Goal: Transaction & Acquisition: Purchase product/service

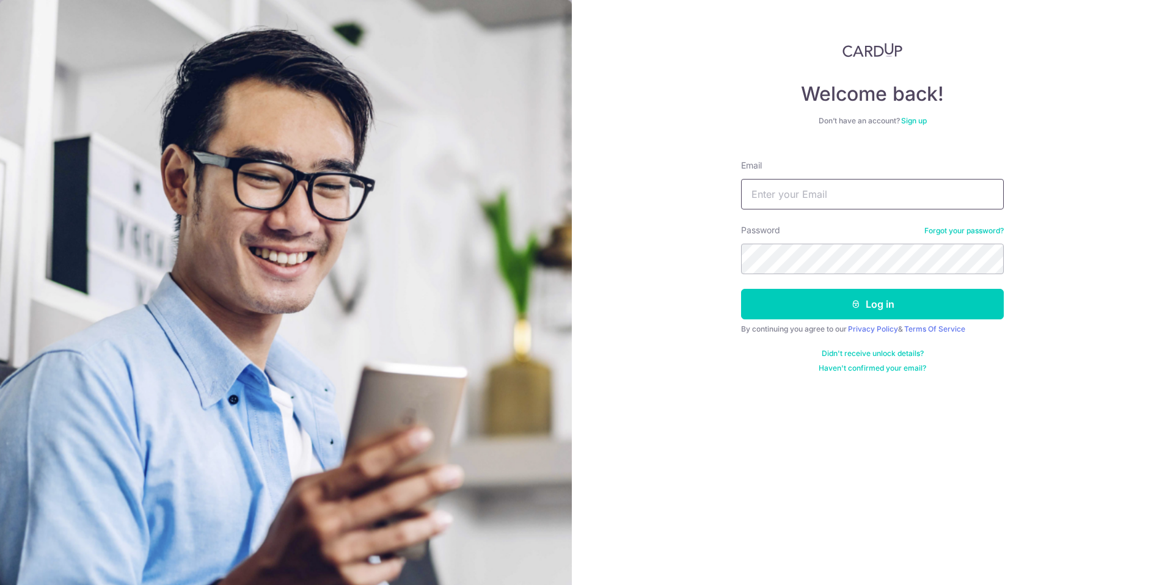
click at [797, 199] on input "Email" at bounding box center [872, 194] width 263 height 31
type input "xup6qup3@gmail.com"
click at [786, 305] on button "Log in" at bounding box center [872, 304] width 263 height 31
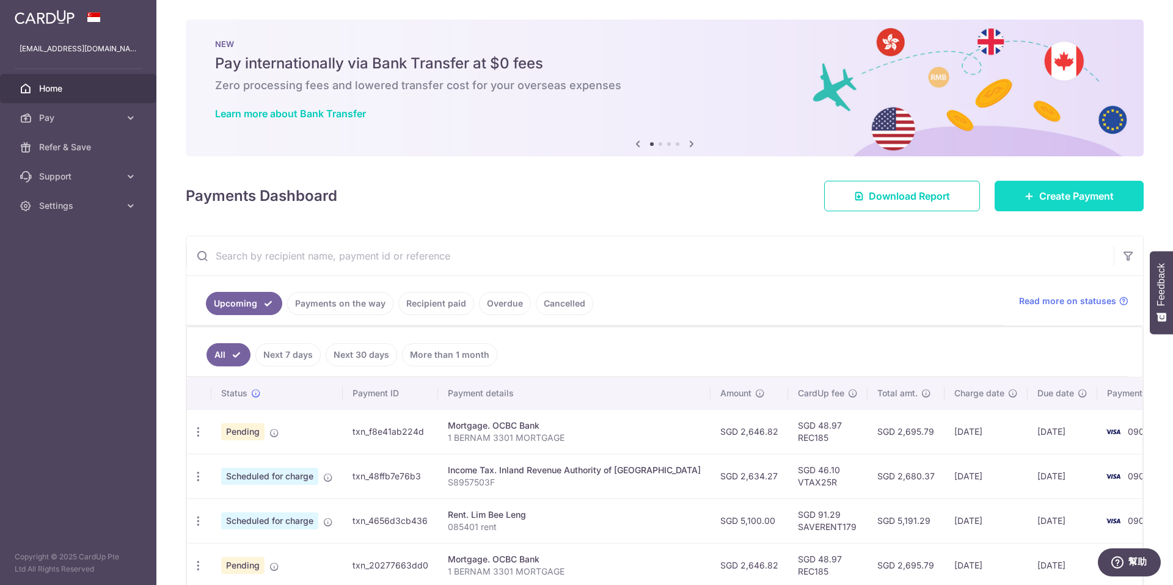
click at [1061, 191] on span "Create Payment" at bounding box center [1076, 196] width 75 height 15
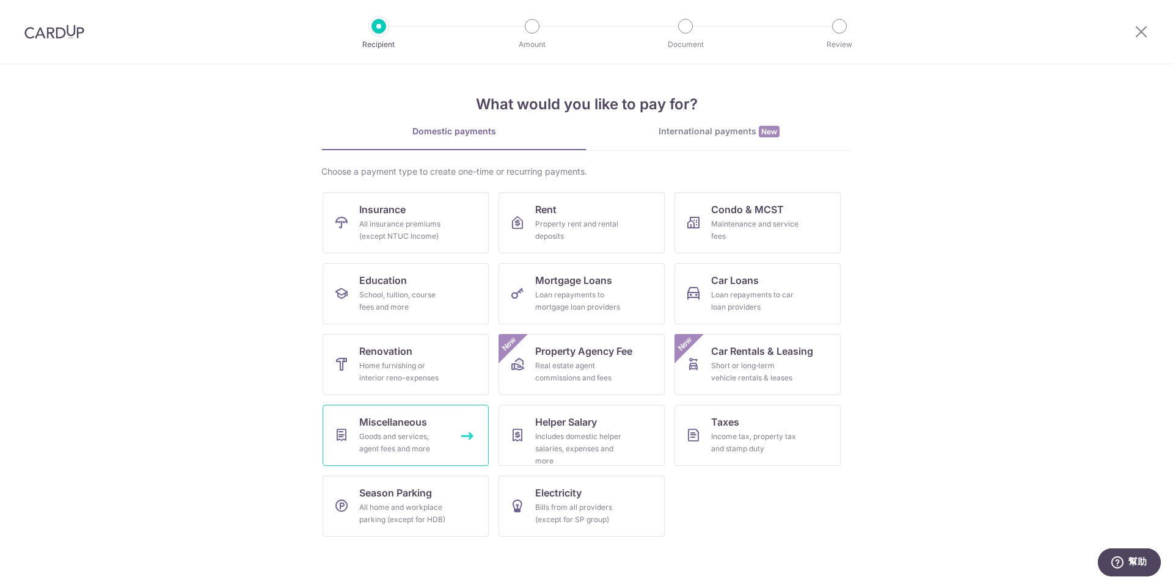
click at [433, 442] on div "Goods and services, agent fees and more" at bounding box center [403, 443] width 88 height 24
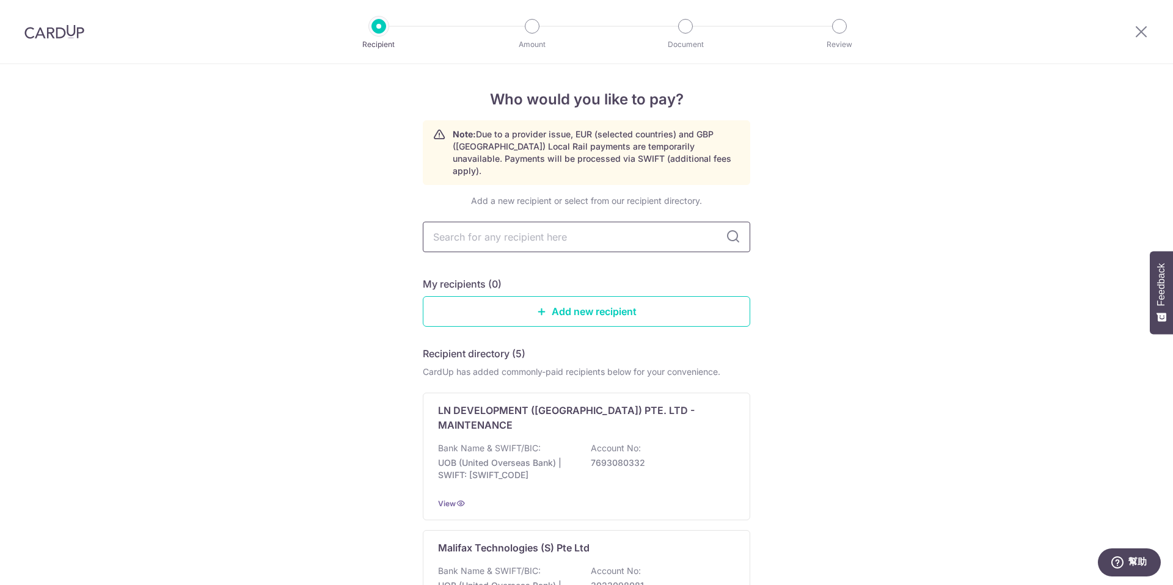
click at [498, 222] on input "text" at bounding box center [586, 237] width 327 height 31
click at [303, 235] on div "Who would you like to pay? Note: Due to a provider issue, EUR (selected countri…" at bounding box center [586, 594] width 1173 height 1060
click at [512, 222] on input "text" at bounding box center [586, 237] width 327 height 31
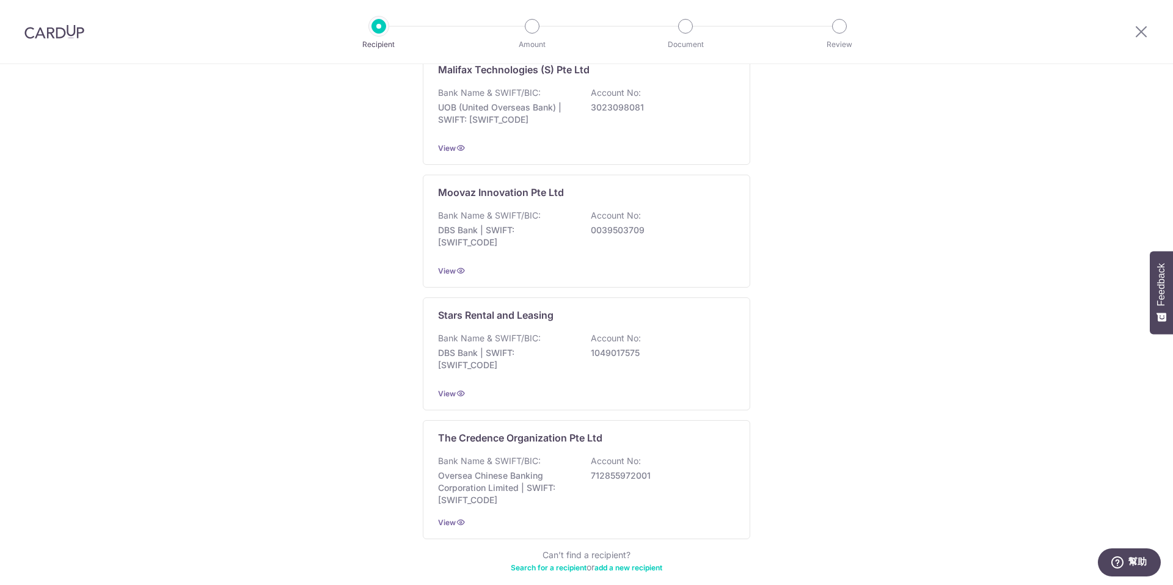
click at [331, 310] on div "Who would you like to pay? Note: Due to a provider issue, EUR (selected countri…" at bounding box center [586, 116] width 1173 height 1060
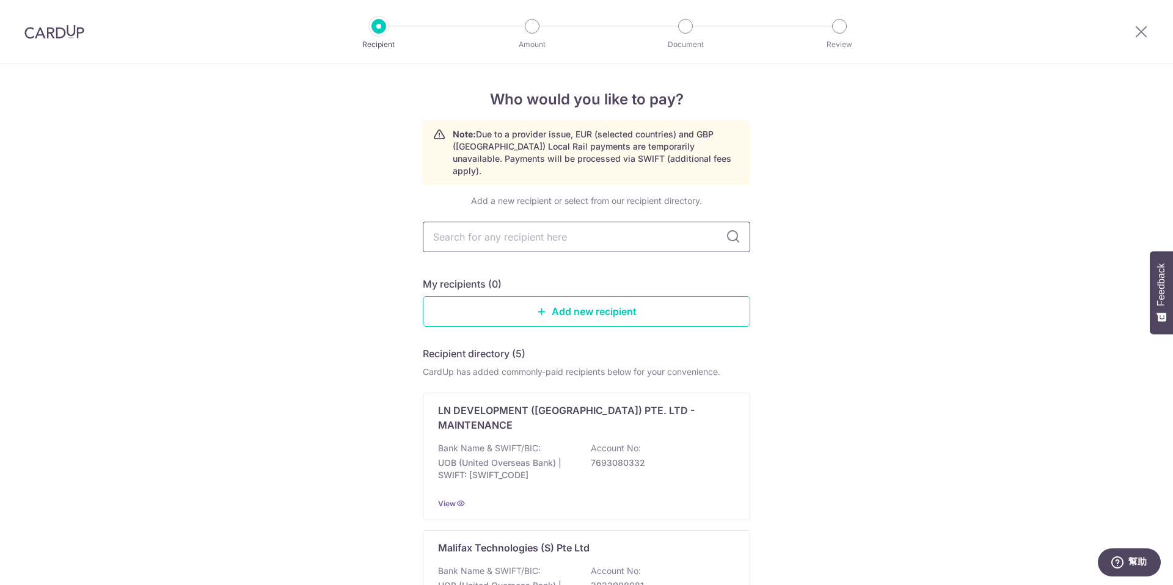
click at [506, 222] on input "text" at bounding box center [586, 237] width 327 height 31
type input "cross"
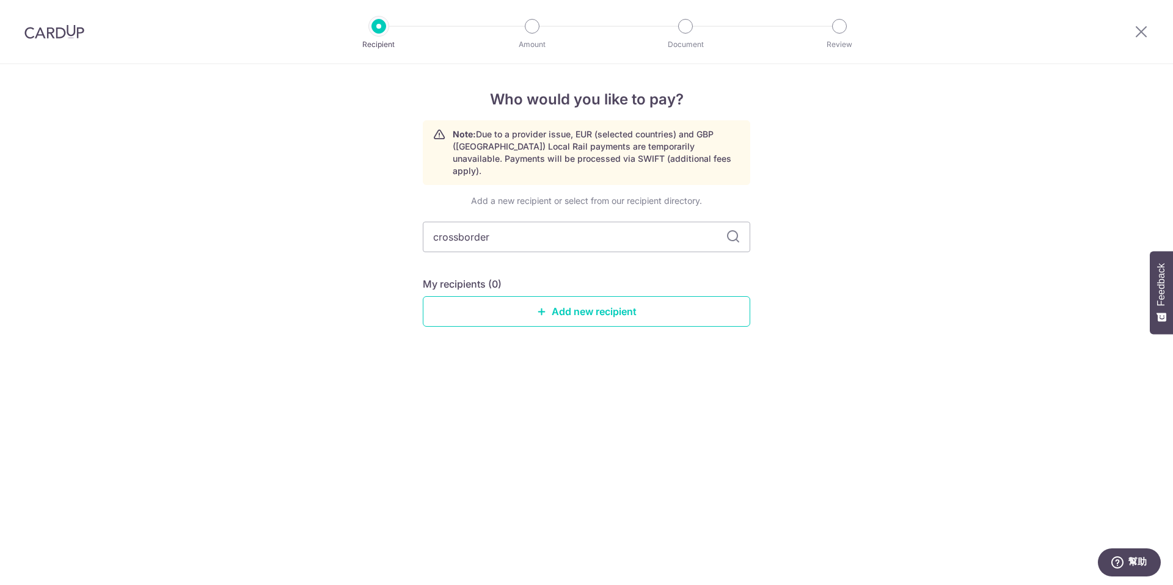
type input "crossborder"
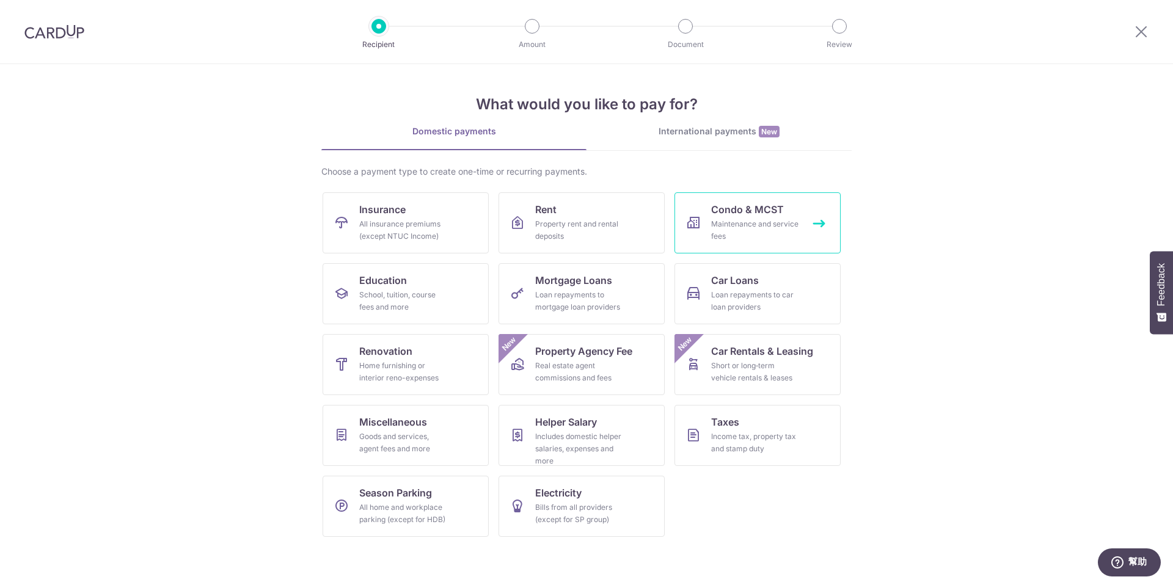
click at [769, 205] on span "Condo & MCST" at bounding box center [747, 209] width 73 height 15
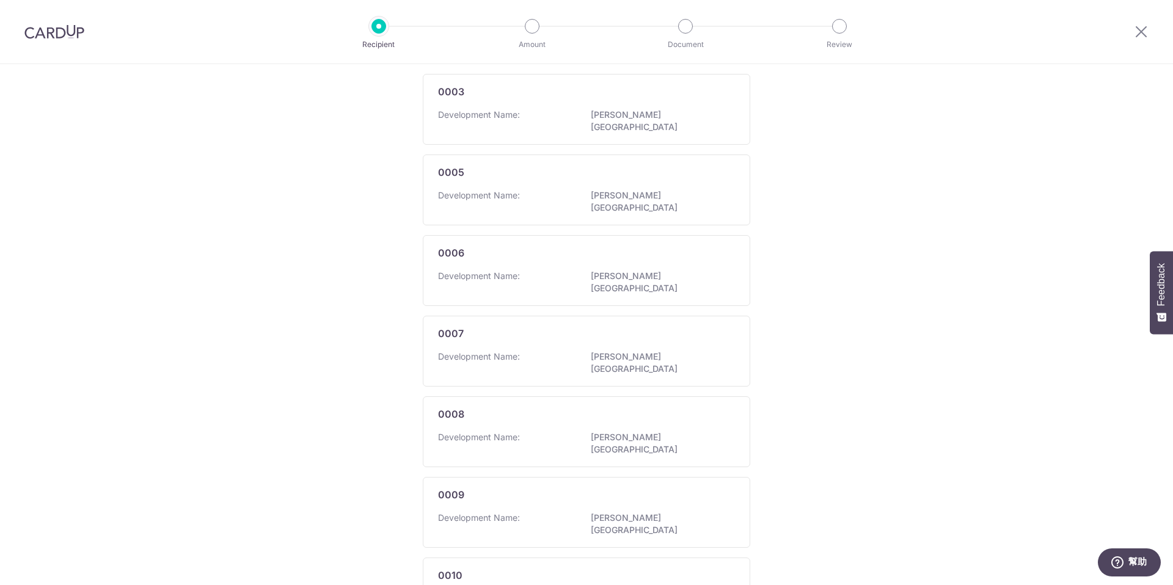
scroll to position [595, 0]
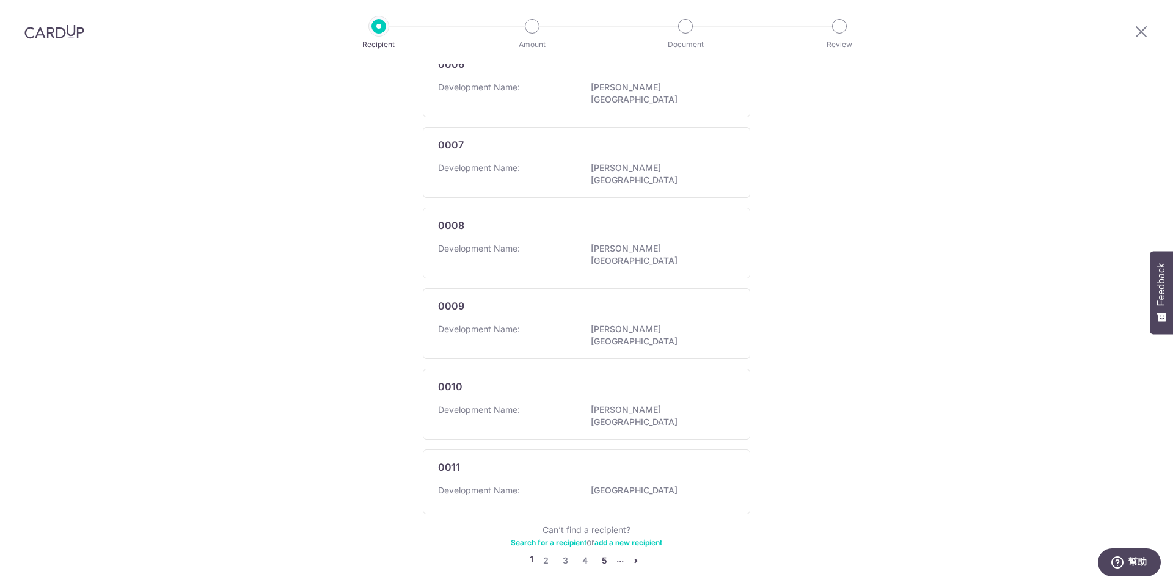
click at [601, 554] on link "5" at bounding box center [604, 561] width 15 height 15
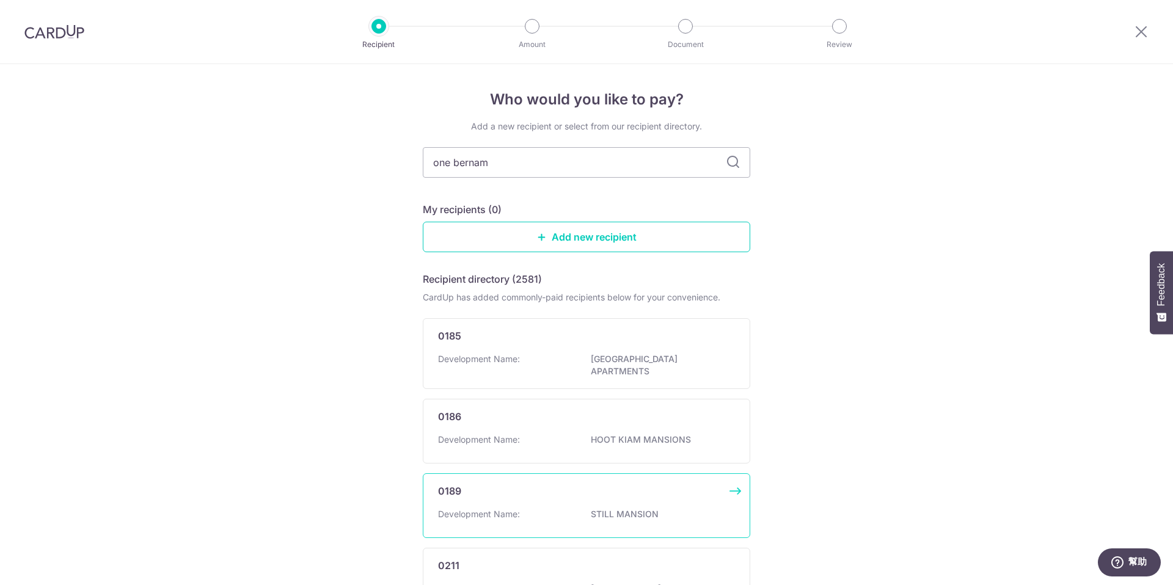
type input "one bernam"
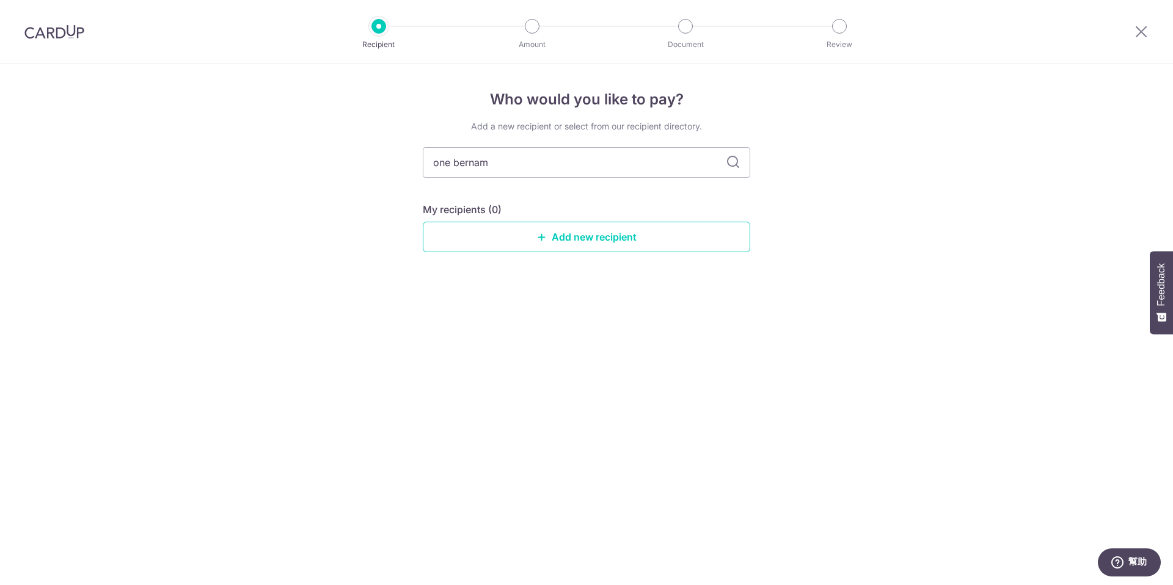
type input "\"
type input "one"
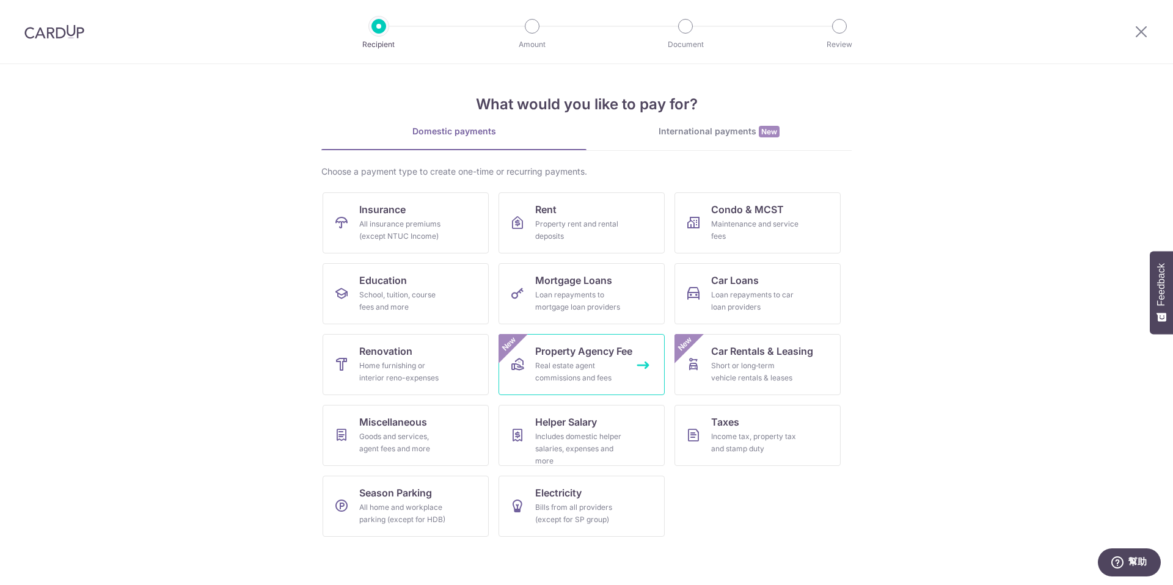
click at [594, 368] on div "Real estate agent commissions and fees" at bounding box center [579, 372] width 88 height 24
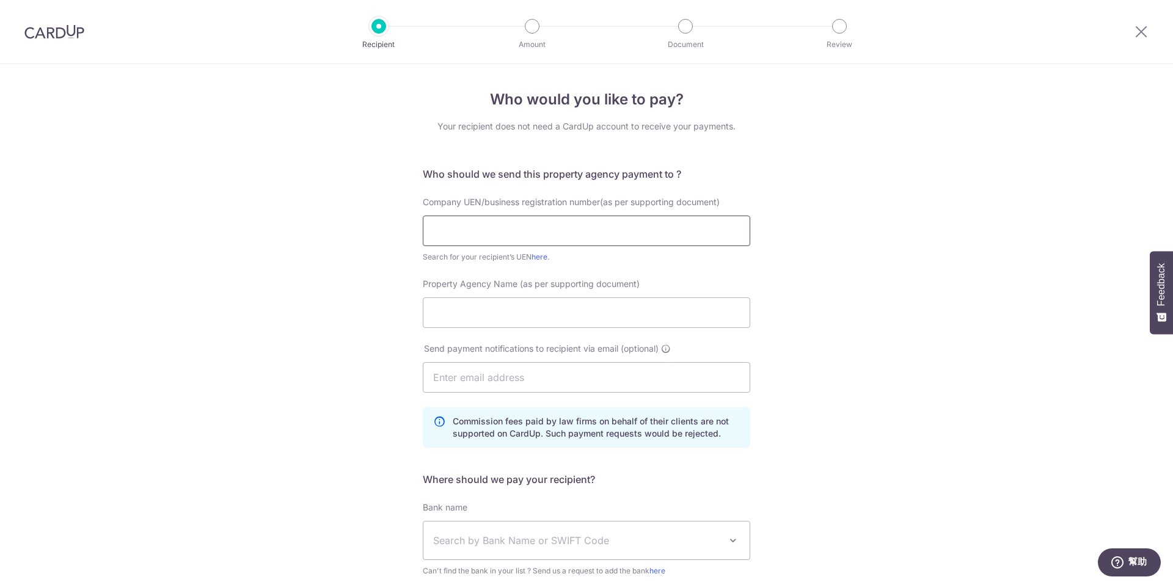
click at [598, 232] on input "text" at bounding box center [586, 231] width 327 height 31
click at [469, 309] on input "Property Agency Name (as per supporting document)" at bounding box center [586, 313] width 327 height 31
click at [327, 313] on div "Who would you like to pay? Your recipient does not need a CardUp account to rec…" at bounding box center [586, 402] width 1173 height 676
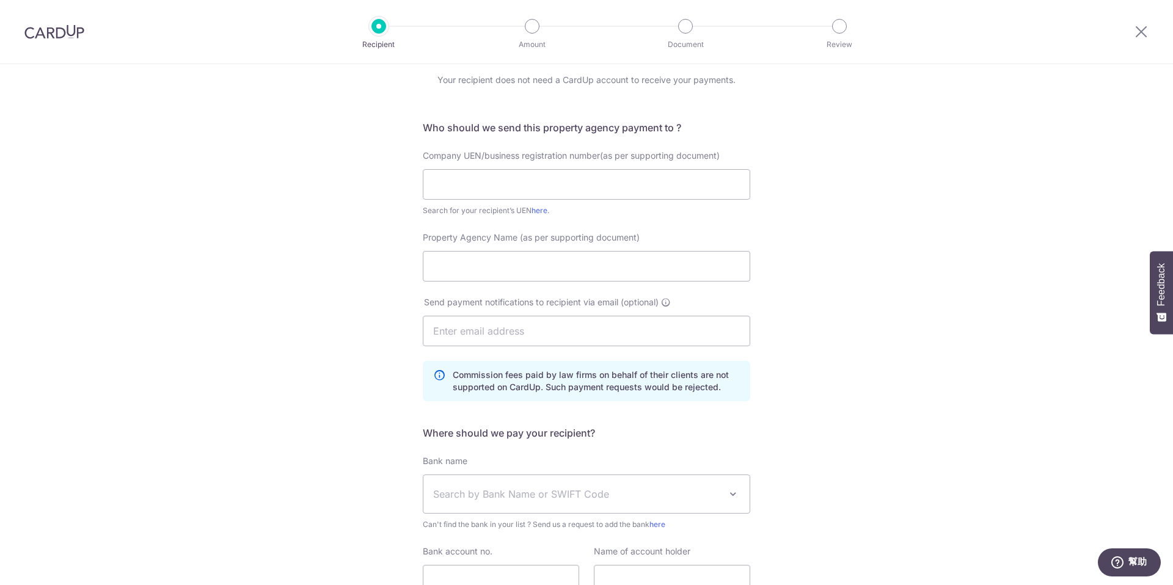
scroll to position [60, 0]
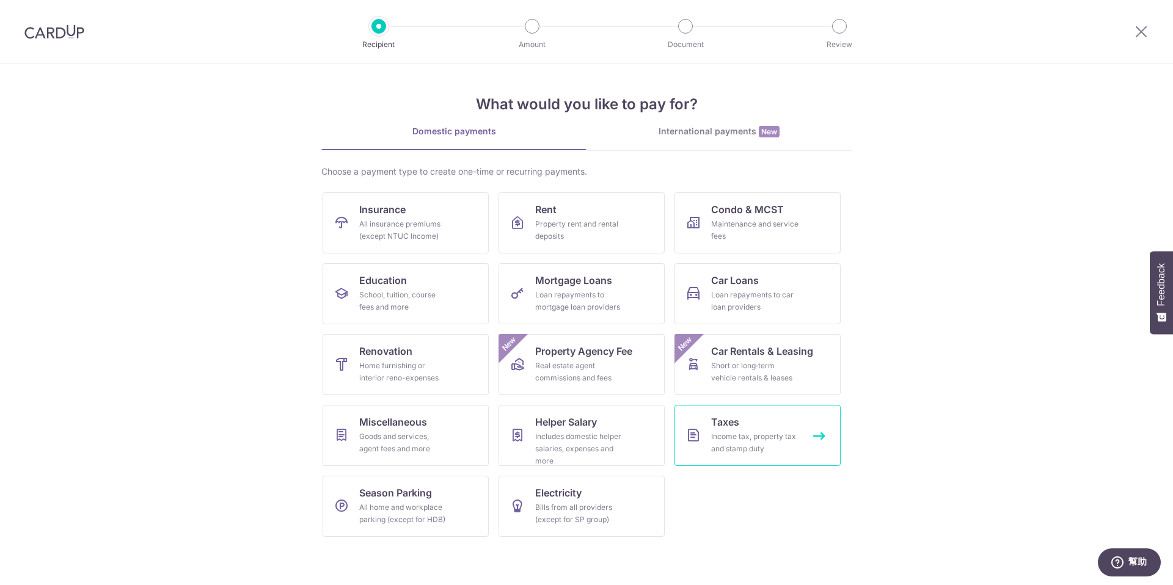
click at [747, 424] on link "Taxes Income tax, property tax and stamp duty" at bounding box center [758, 435] width 166 height 61
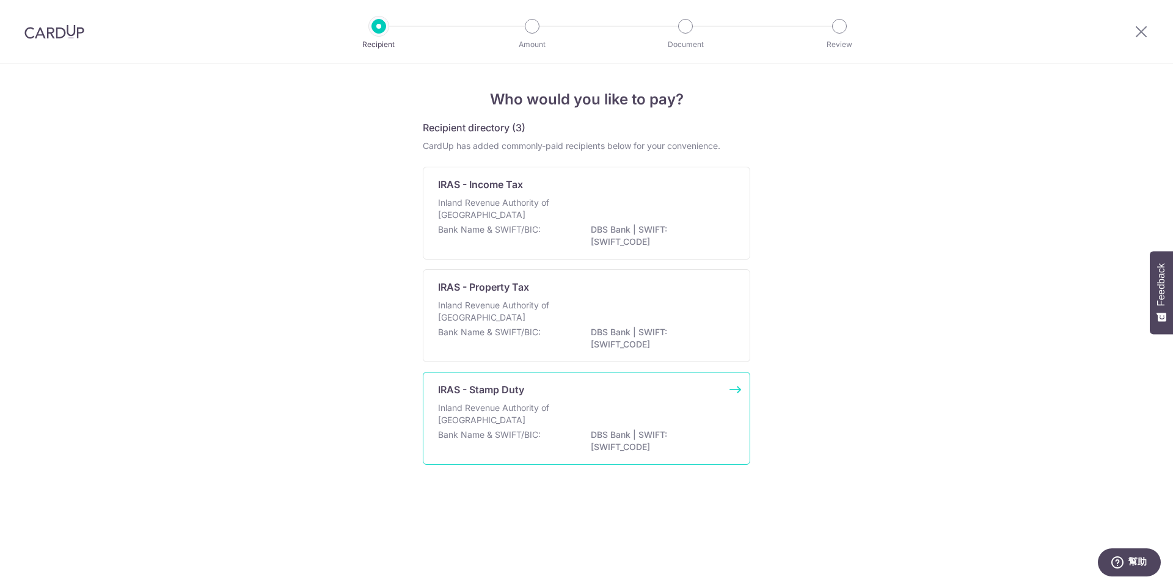
click at [554, 402] on p "Inland Revenue Authority of [GEOGRAPHIC_DATA]" at bounding box center [503, 414] width 130 height 24
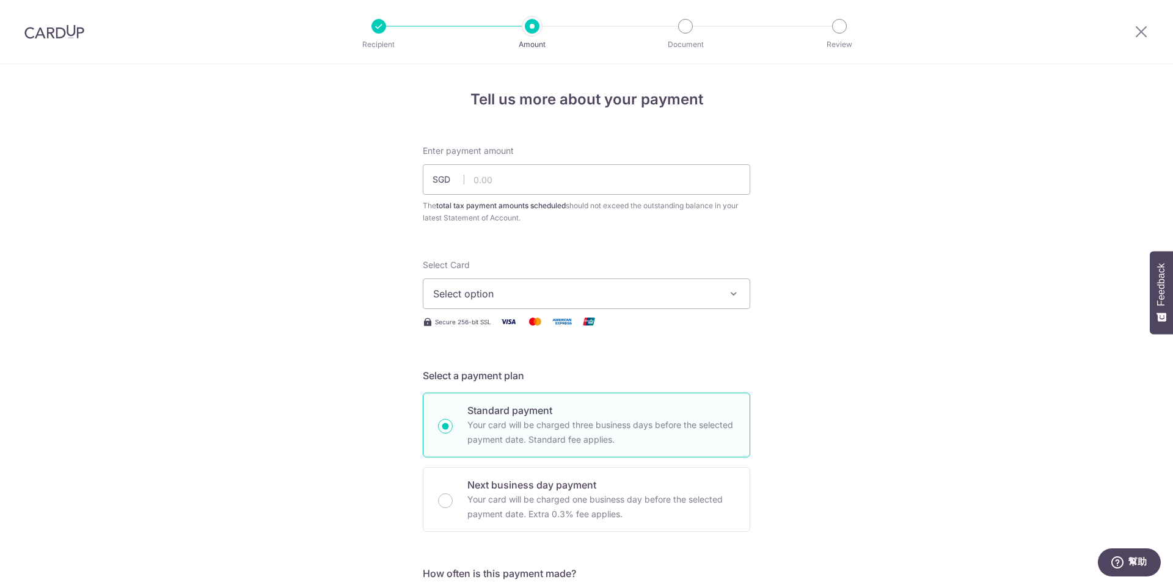
click at [559, 290] on span "Select option" at bounding box center [575, 294] width 285 height 15
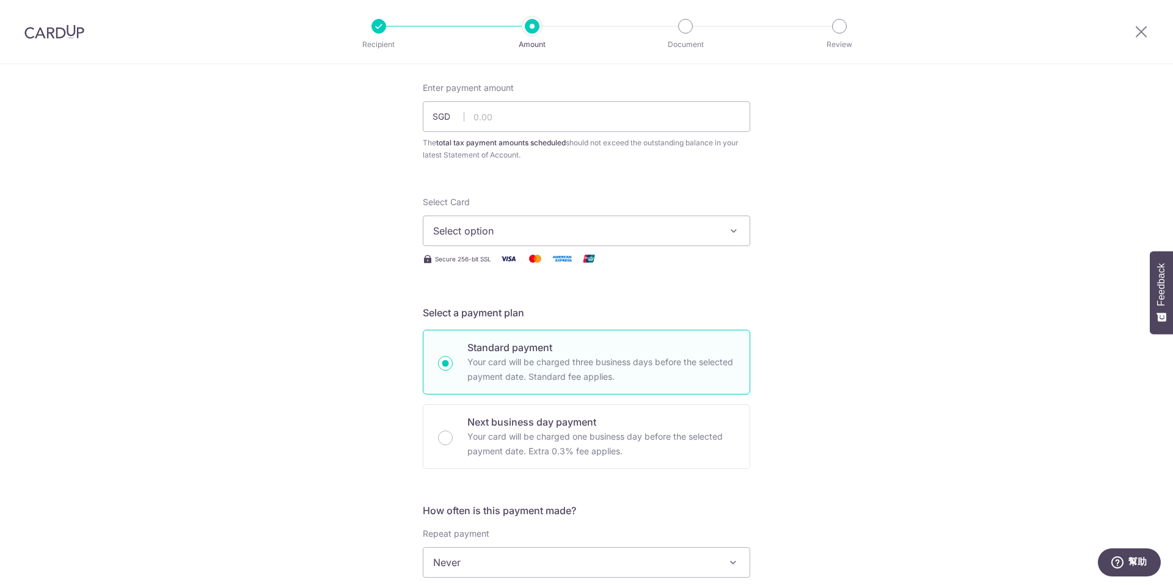
scroll to position [413, 0]
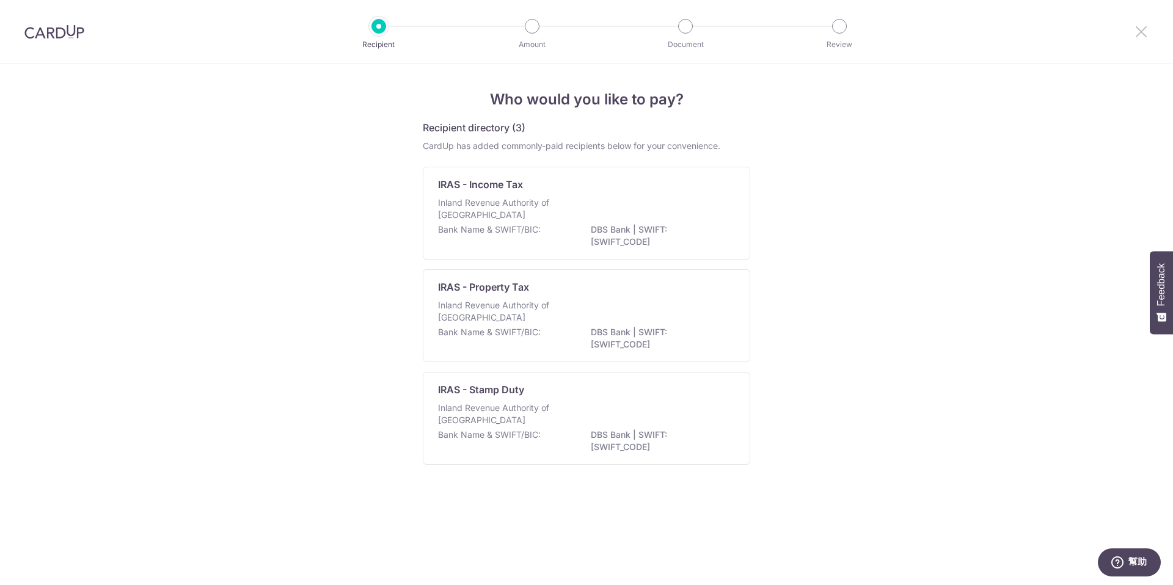
click at [1140, 39] on div at bounding box center [1142, 32] width 64 height 64
click at [1140, 36] on icon at bounding box center [1141, 31] width 15 height 15
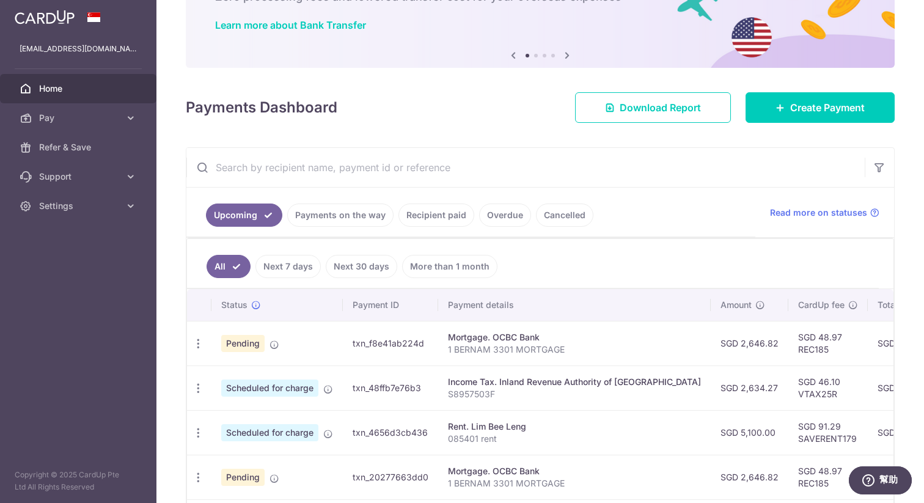
scroll to position [89, 0]
